Goal: Information Seeking & Learning: Stay updated

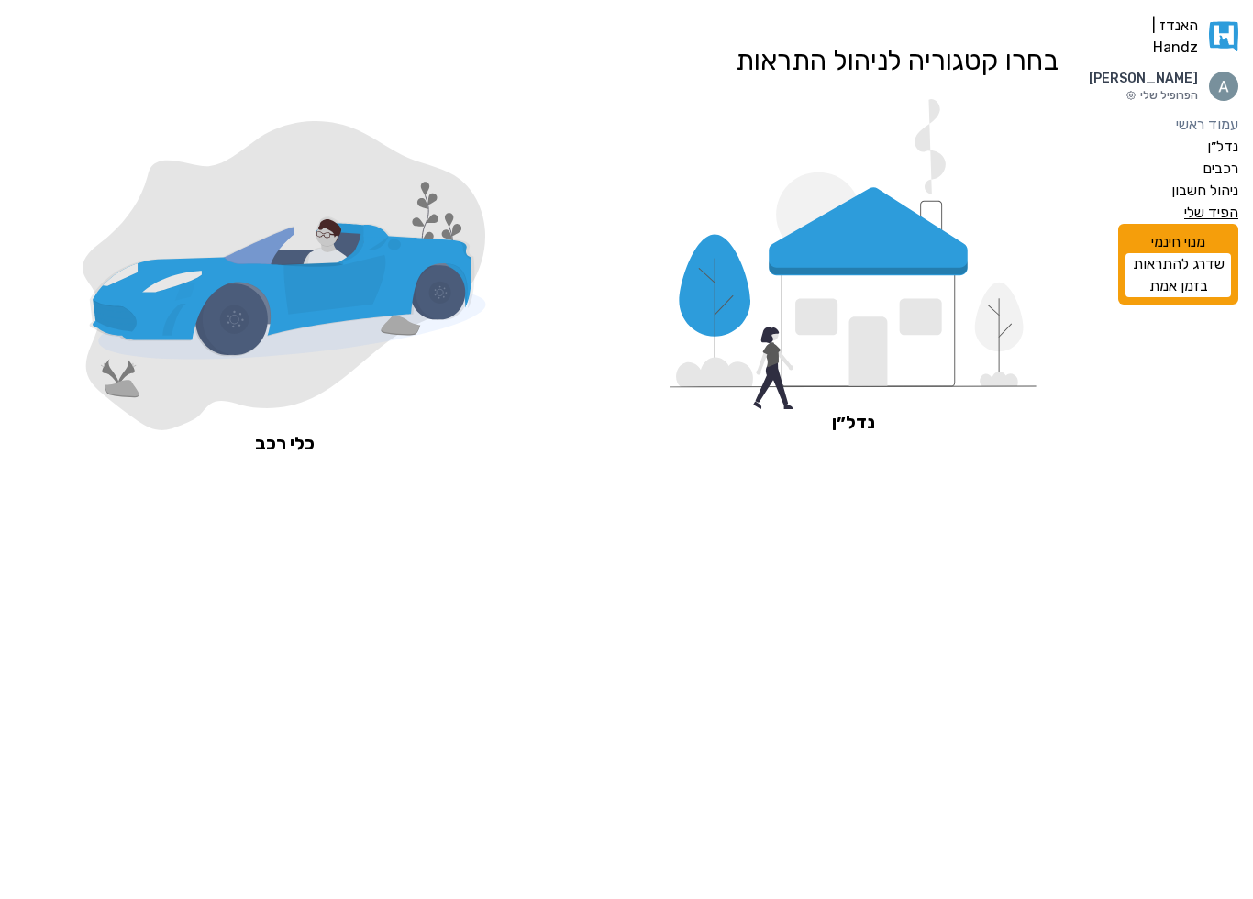
click at [1223, 224] on label "הפיד שלי" at bounding box center [1211, 213] width 54 height 22
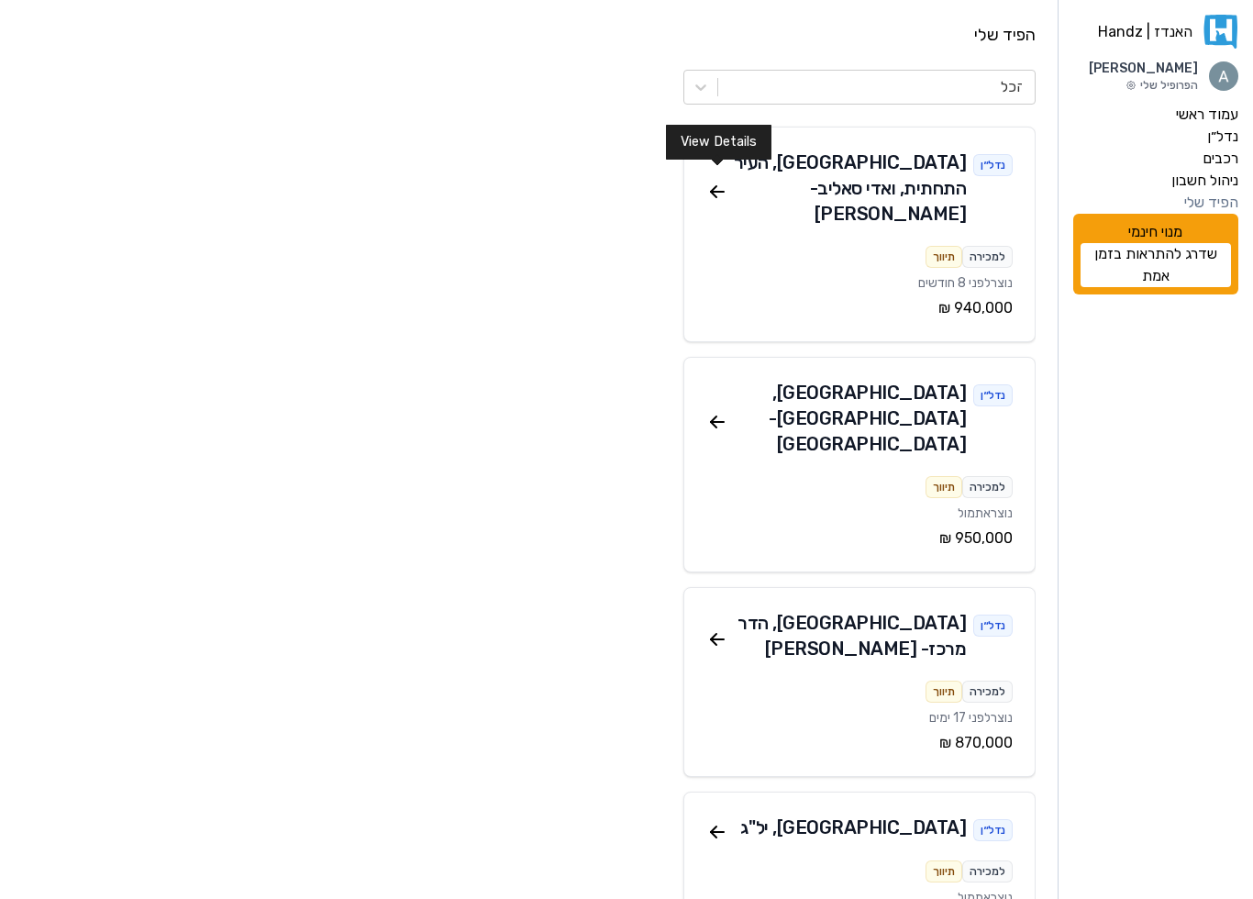
click at [713, 181] on icon at bounding box center [717, 192] width 22 height 22
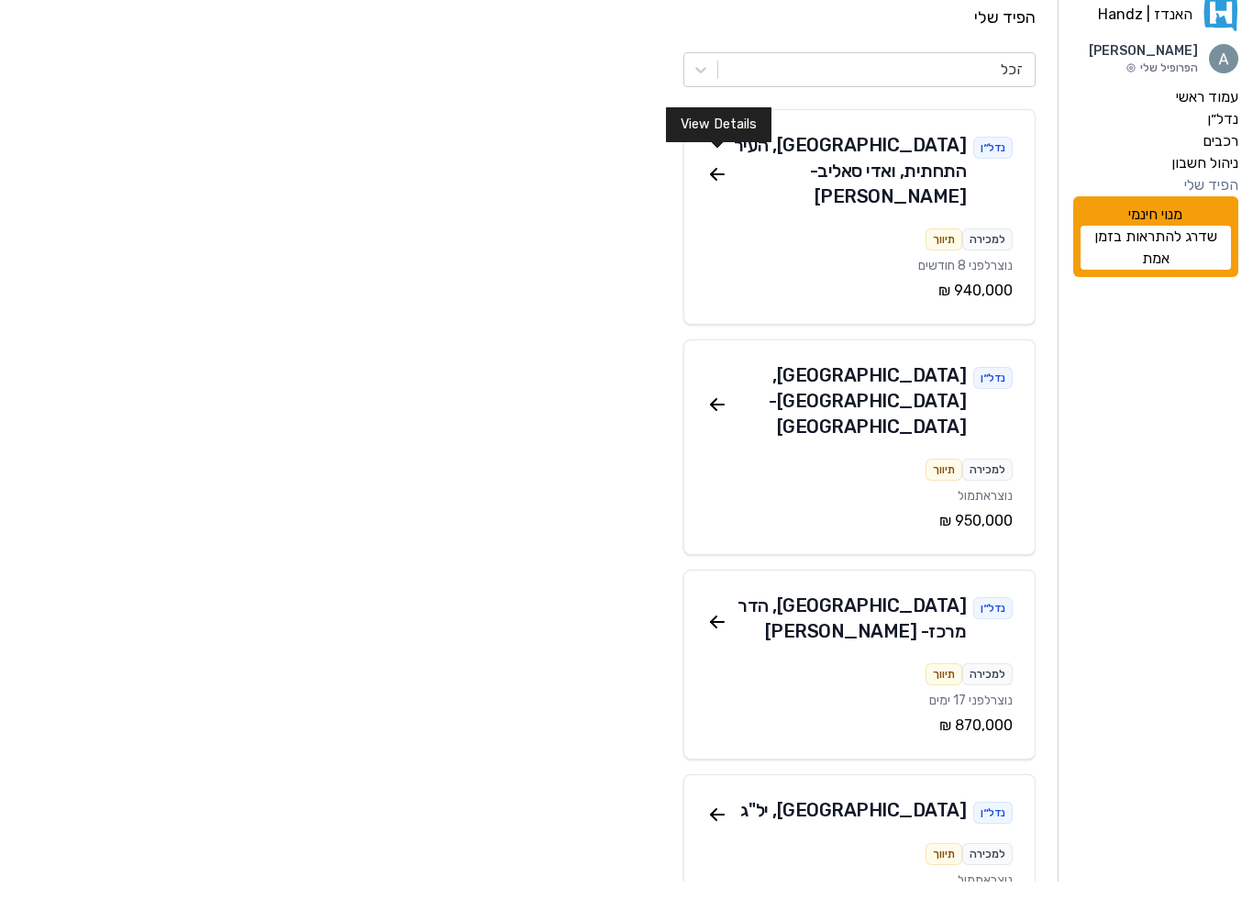
click at [717, 181] on icon at bounding box center [717, 192] width 22 height 22
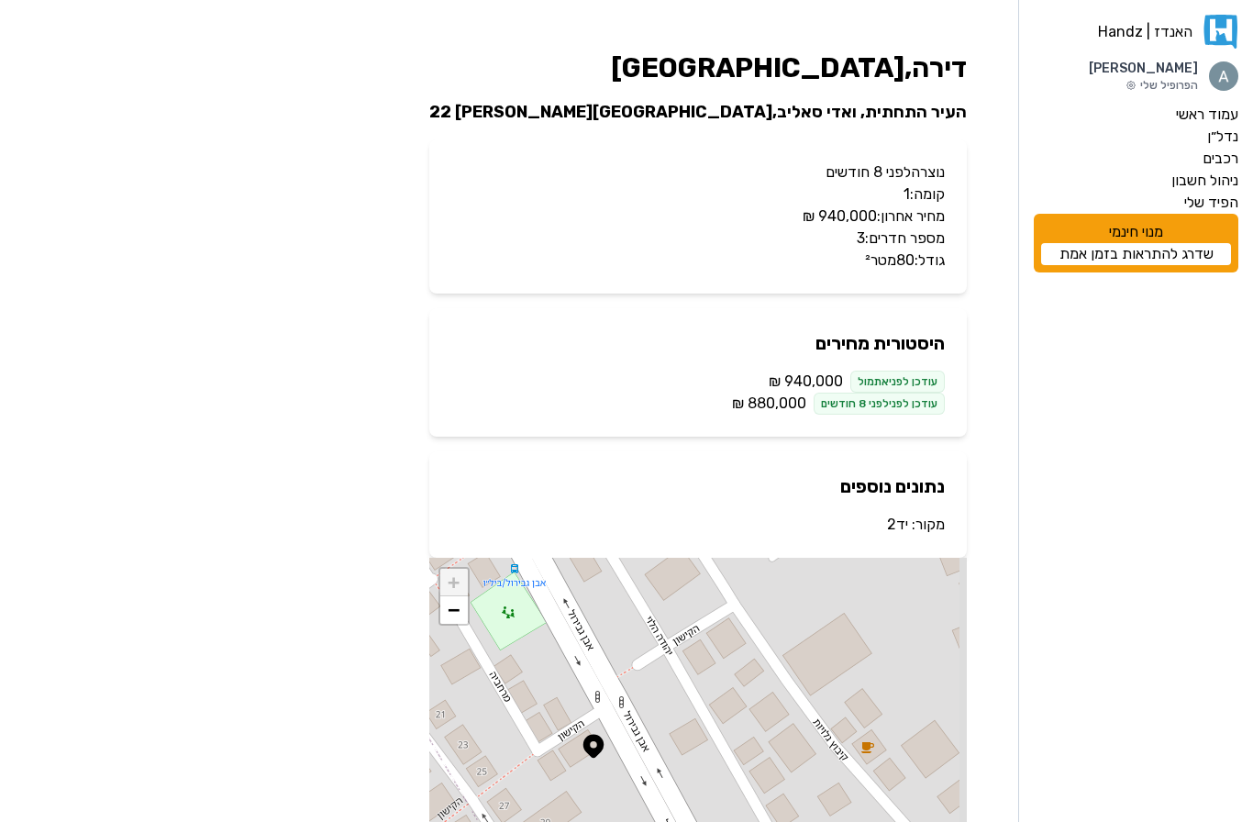
scroll to position [17, 0]
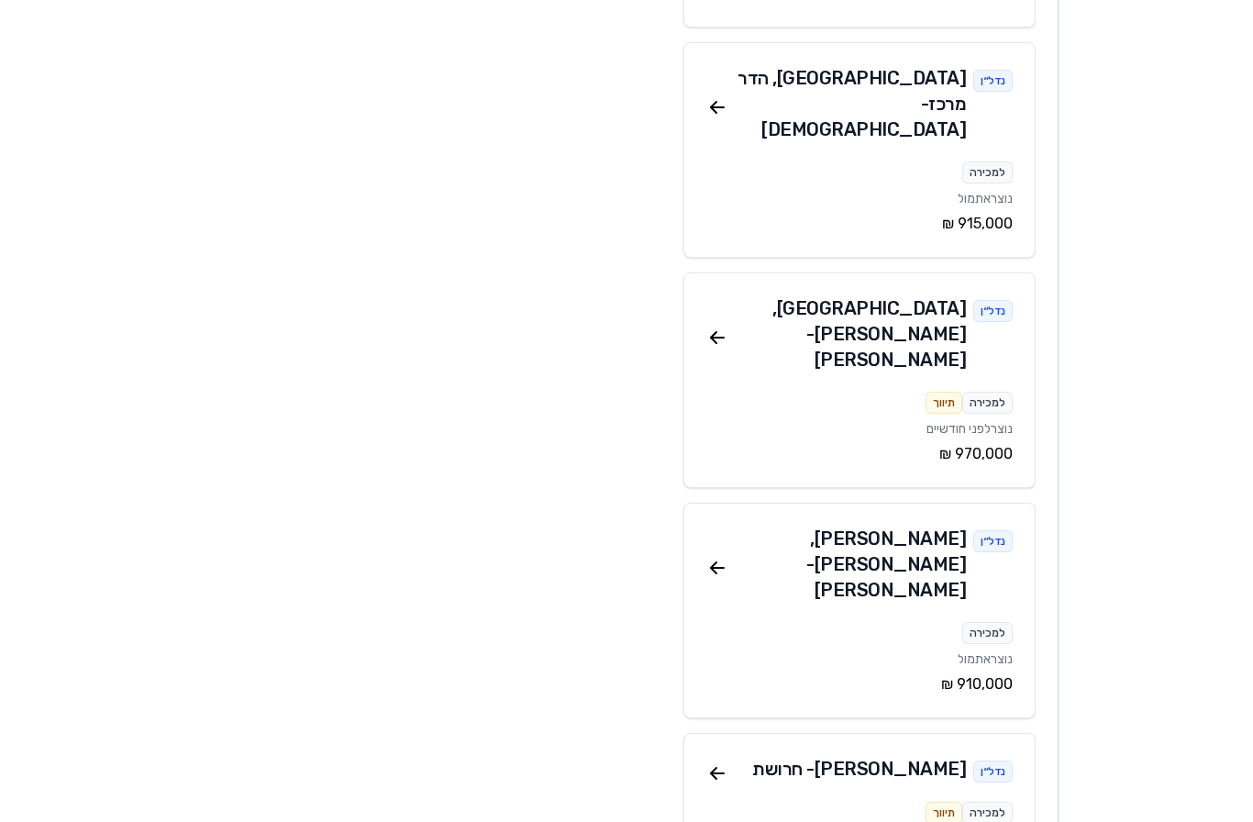
scroll to position [1837, 0]
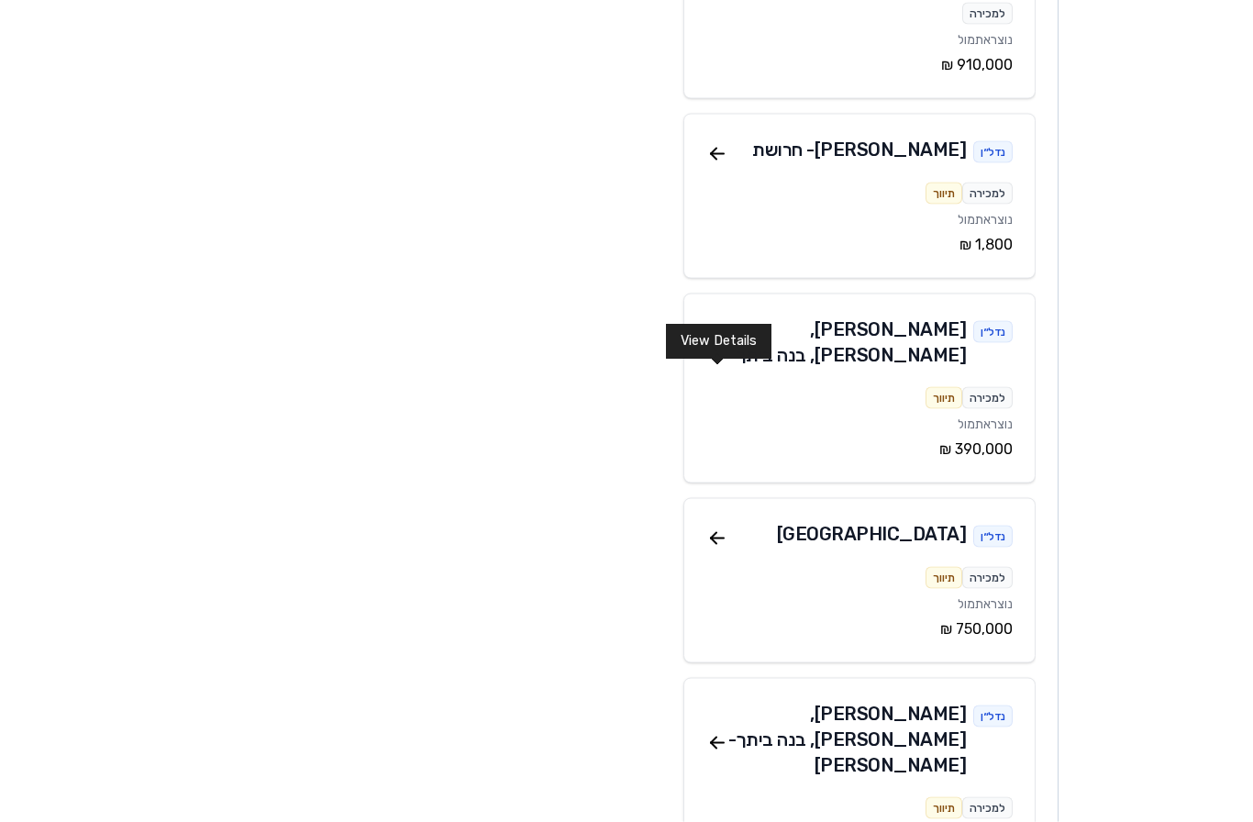
scroll to position [2367, 0]
click at [714, 731] on icon at bounding box center [717, 742] width 22 height 22
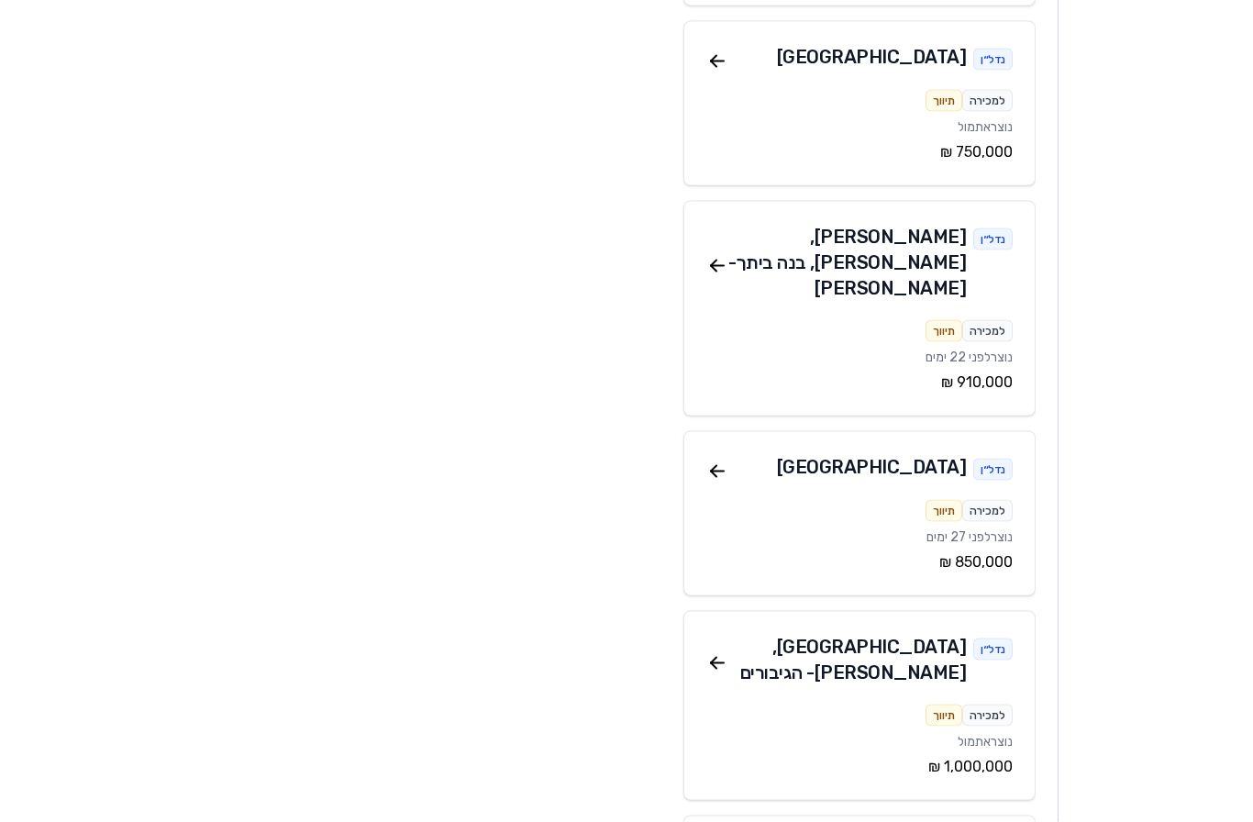
scroll to position [2844, 0]
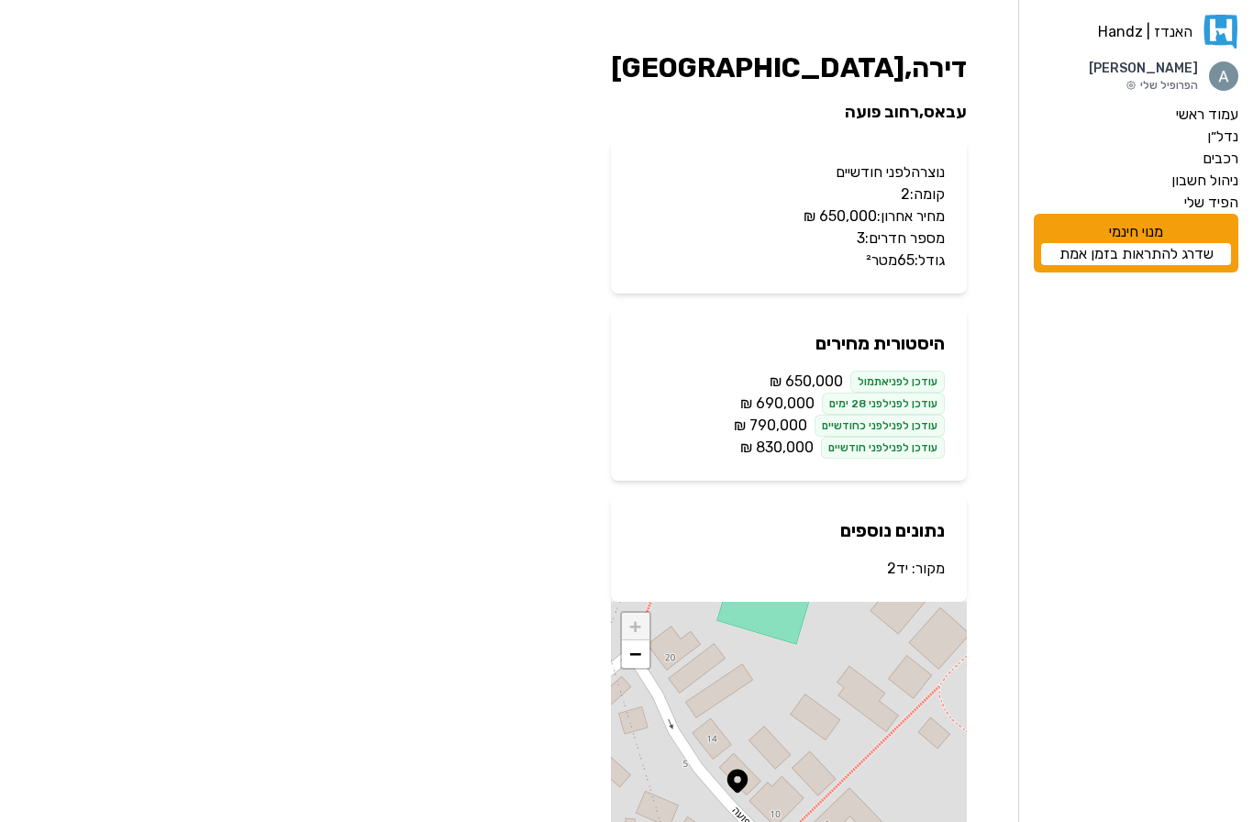
scroll to position [2919, 0]
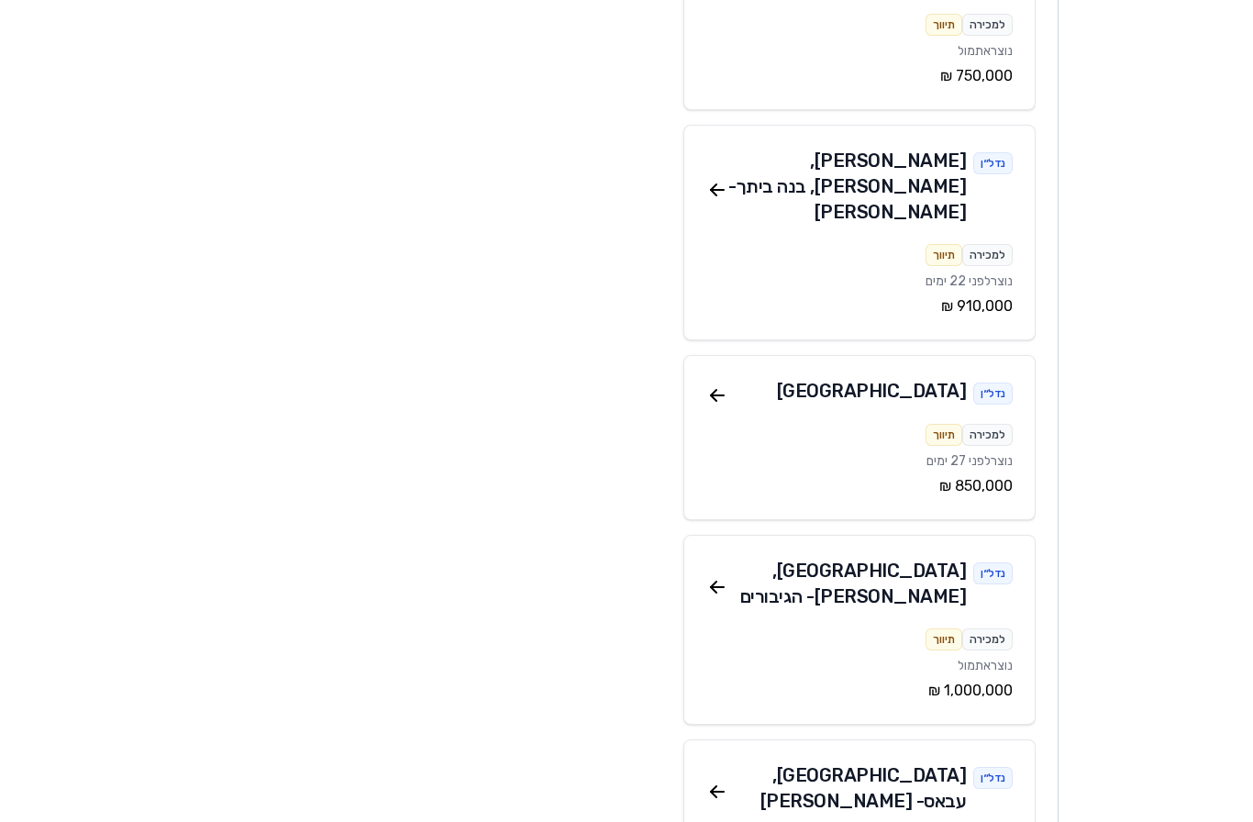
click at [712, 786] on icon at bounding box center [714, 789] width 6 height 6
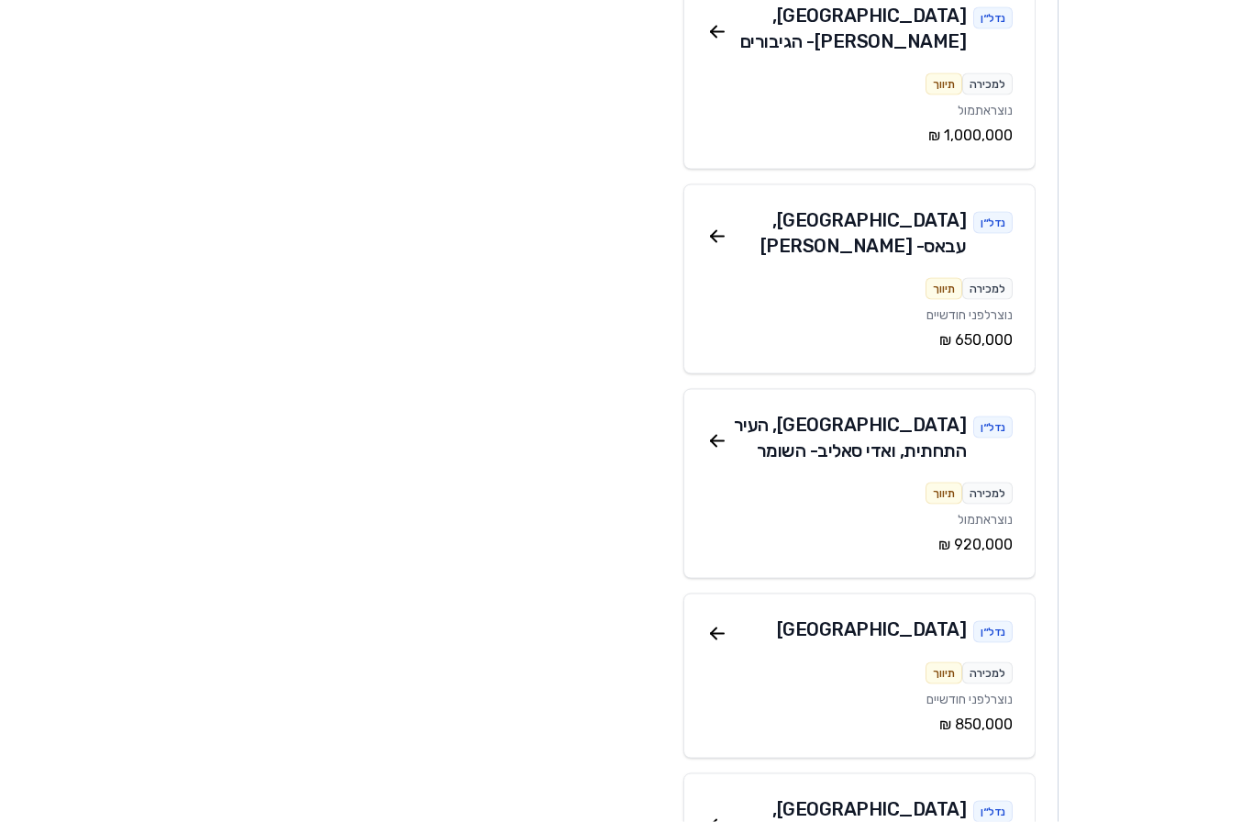
scroll to position [3474, 0]
click at [724, 813] on icon at bounding box center [717, 824] width 22 height 22
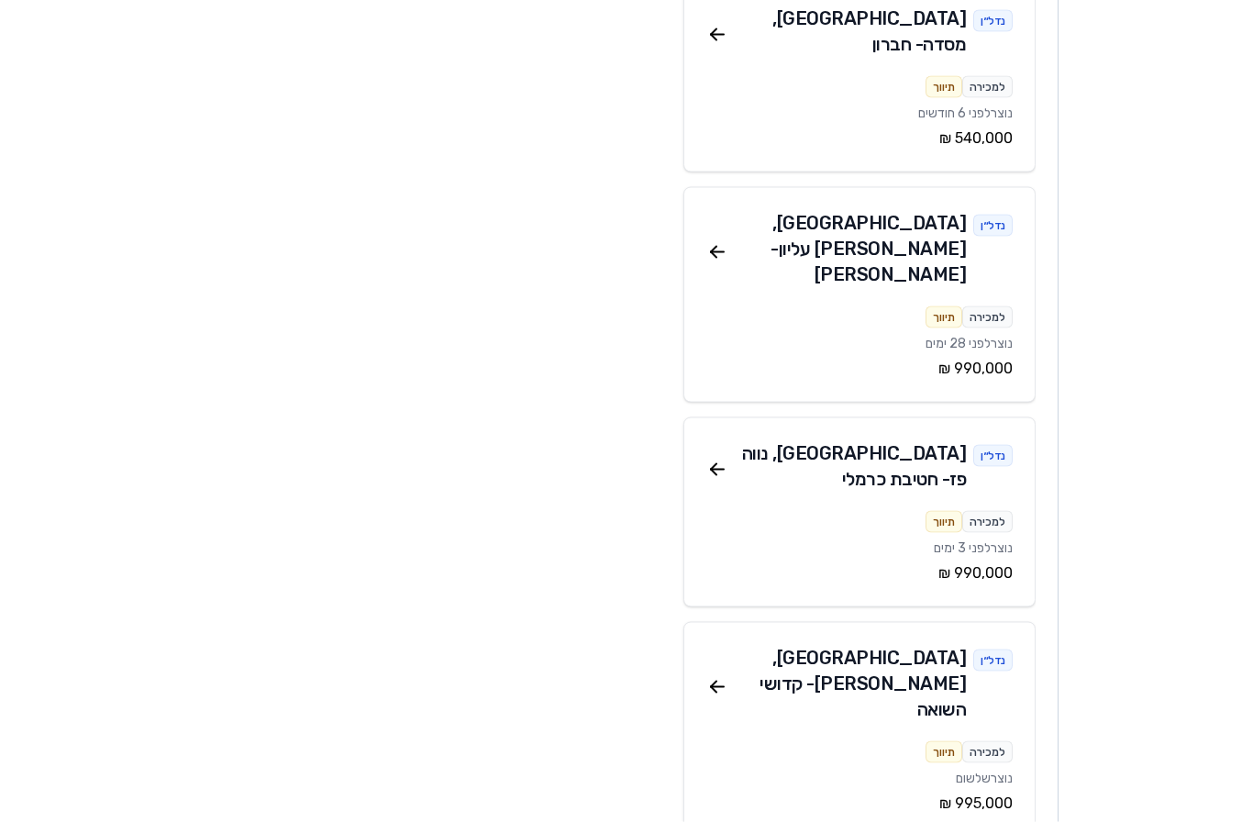
scroll to position [4265, 0]
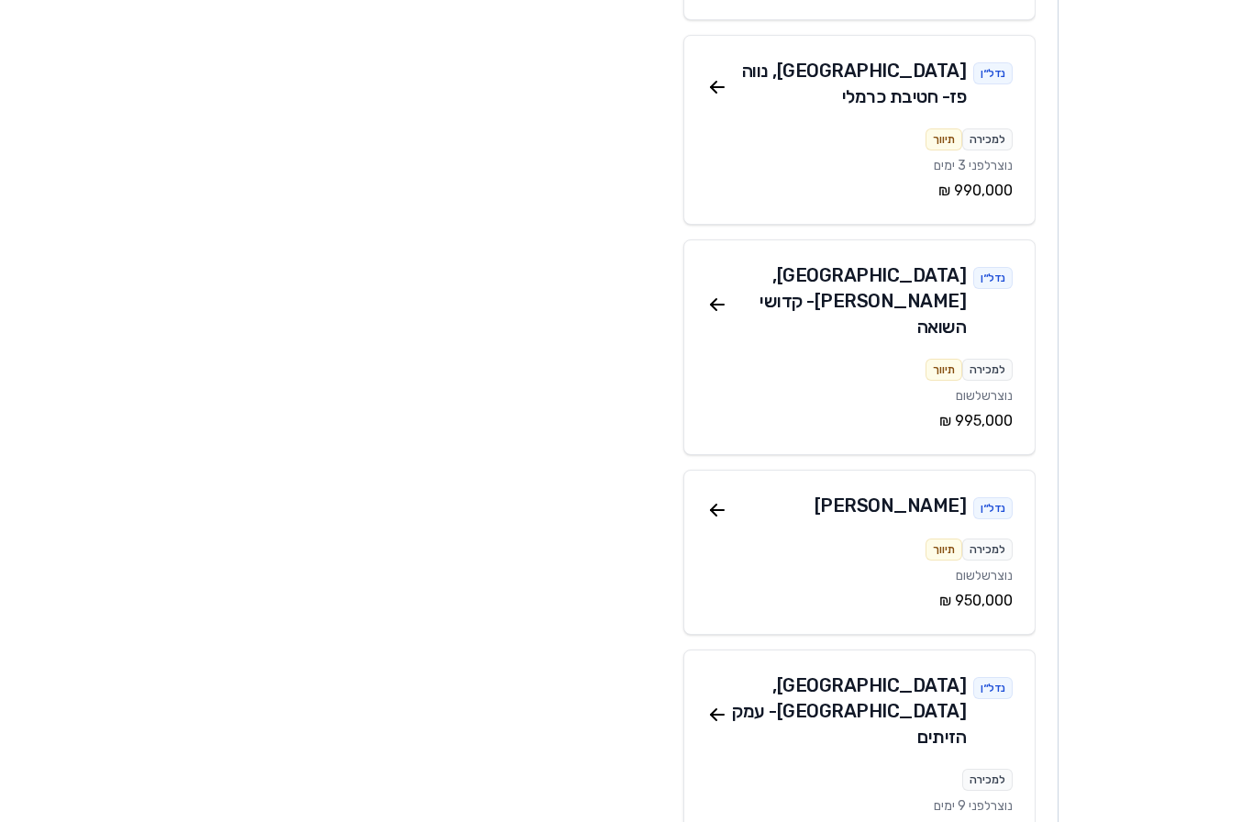
scroll to position [4648, 0]
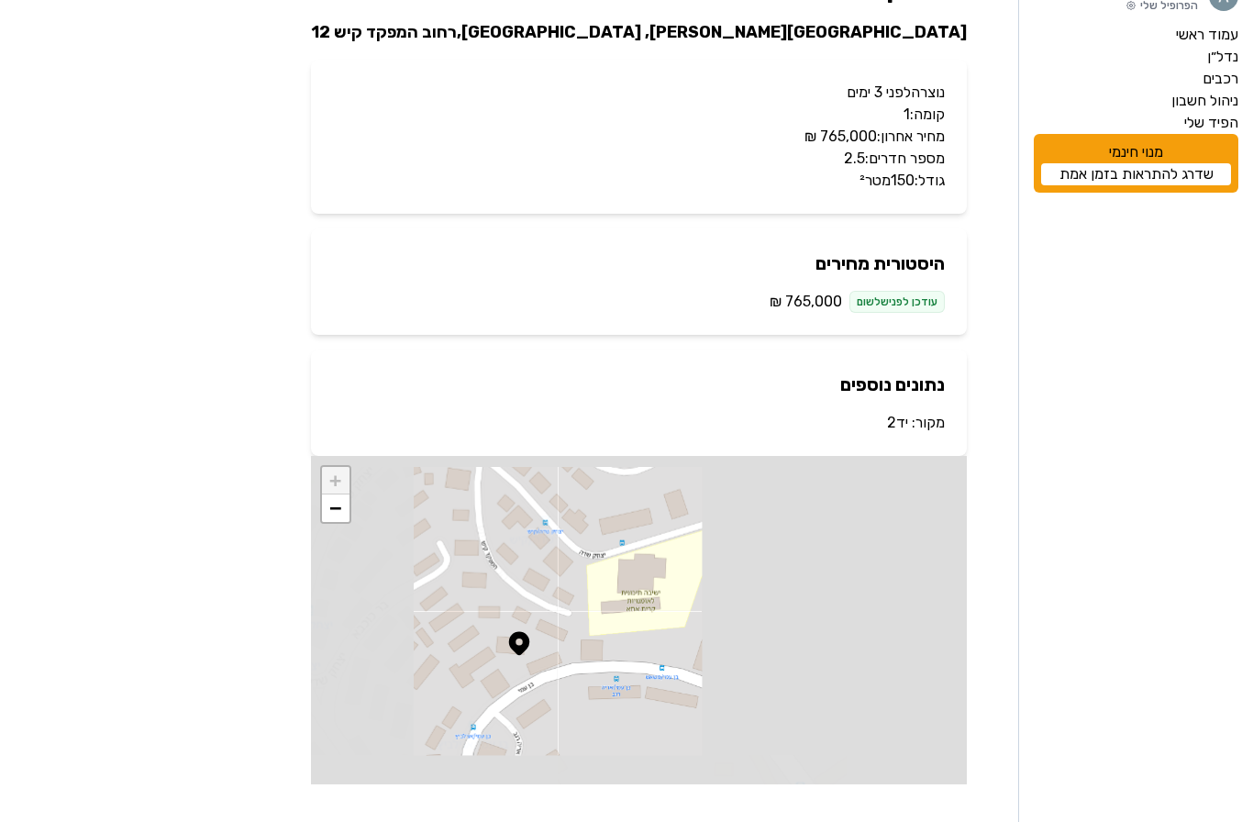
scroll to position [0, -1]
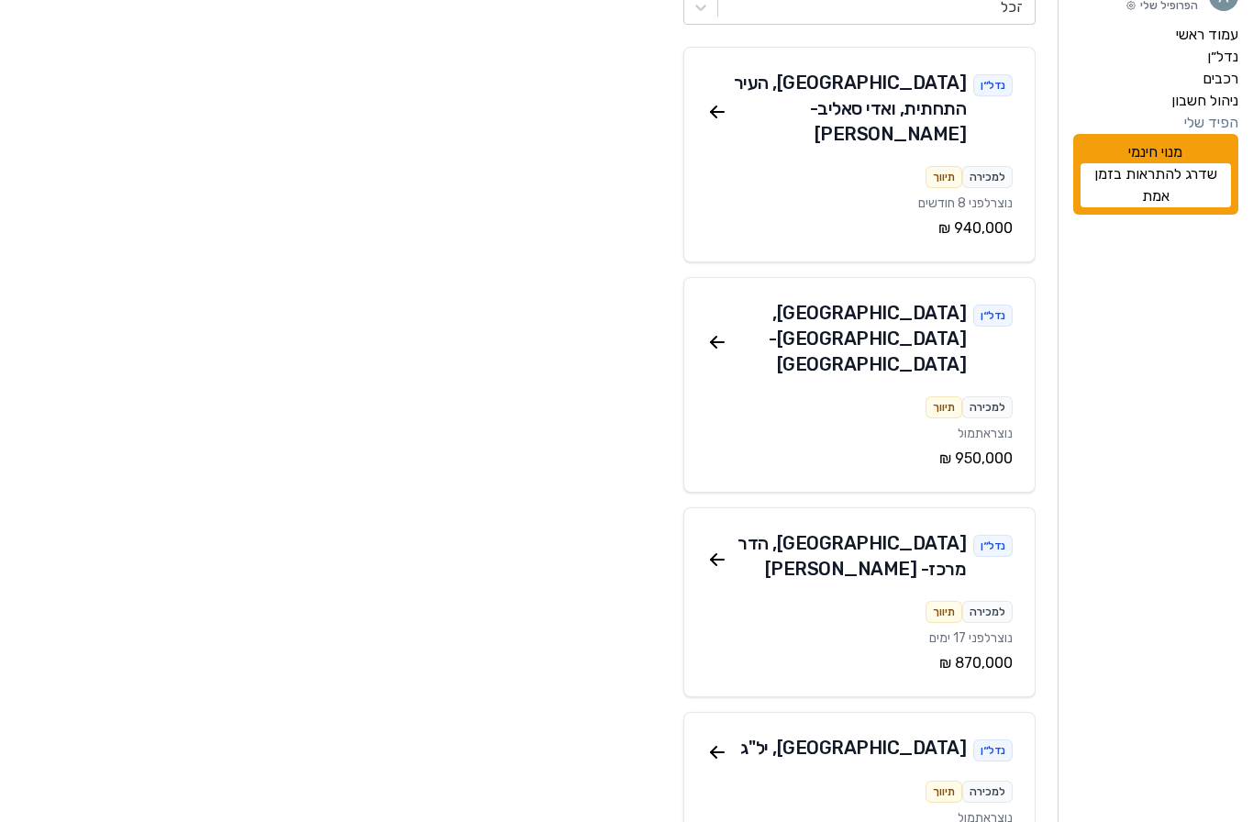
scroll to position [3028, 0]
